Goal: Task Accomplishment & Management: Manage account settings

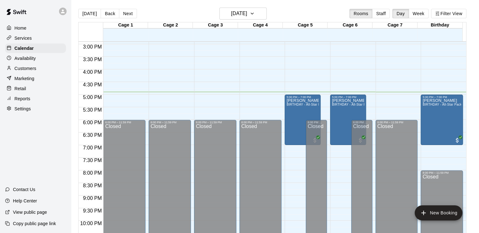
click at [25, 71] on p "Customers" at bounding box center [26, 68] width 22 height 6
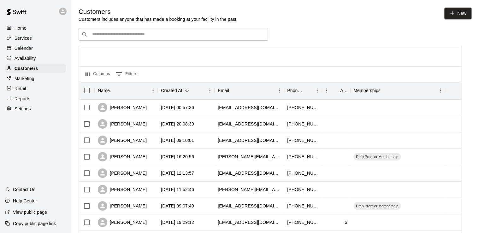
click at [188, 33] on input "Search customers by name or email" at bounding box center [177, 34] width 175 height 6
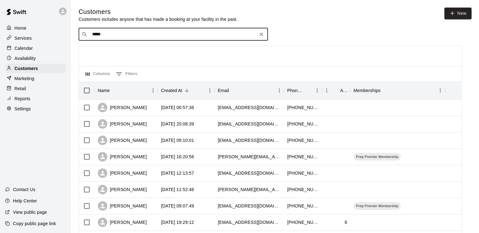
type input "******"
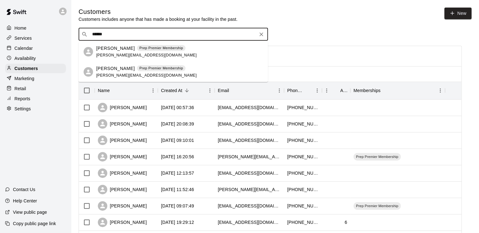
click at [261, 33] on icon "Clear" at bounding box center [261, 34] width 6 height 6
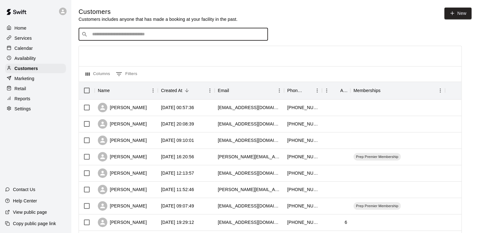
click at [23, 51] on p "Calendar" at bounding box center [24, 48] width 18 height 6
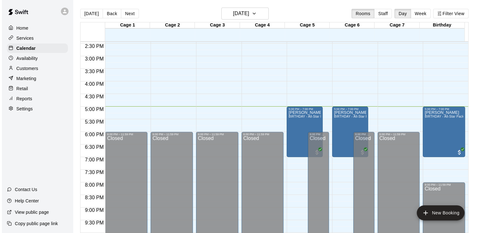
scroll to position [364, 0]
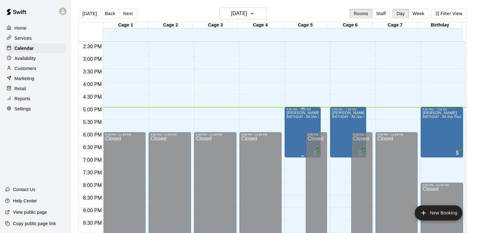
click at [290, 121] on div "[PERSON_NAME] BIRTHDAY - All-Star Package" at bounding box center [303, 227] width 32 height 233
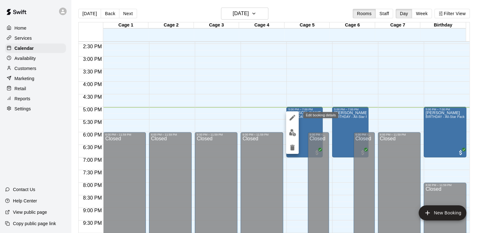
click at [292, 121] on icon "edit" at bounding box center [293, 118] width 8 height 8
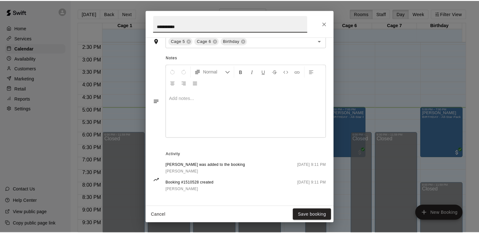
scroll to position [168, 0]
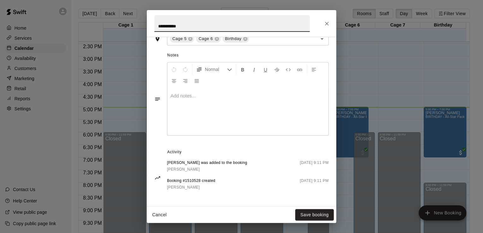
click at [327, 24] on icon "Close" at bounding box center [327, 24] width 4 height 4
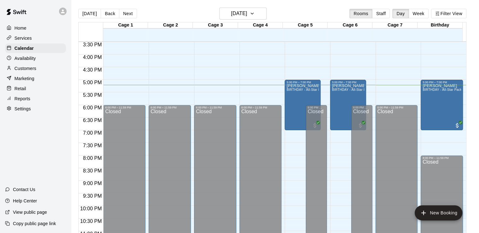
scroll to position [392, 0]
